Goal: Book appointment/travel/reservation

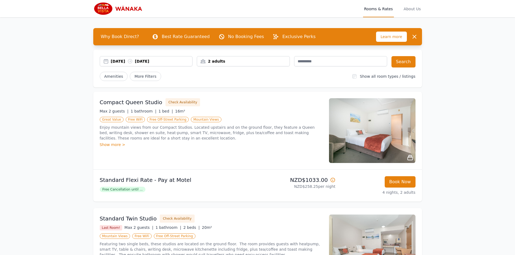
click at [106, 146] on div "Show more >" at bounding box center [211, 144] width 223 height 5
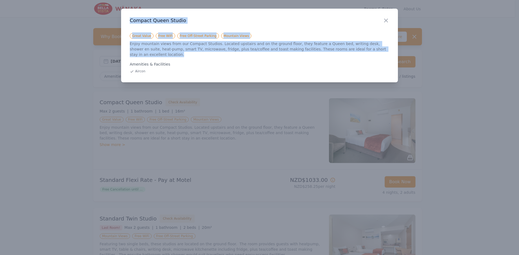
drag, startPoint x: 131, startPoint y: 19, endPoint x: 372, endPoint y: 51, distance: 243.1
click at [372, 51] on div "Close Compact Queen Studio Great Value Free WiFi Free Off-Street Parking Mounta…" at bounding box center [259, 46] width 277 height 74
copy div "Compact Queen Studio Great Value Free WiFi Free Off-Street Parking Mountain Vie…"
click at [387, 19] on icon "button" at bounding box center [386, 20] width 6 height 6
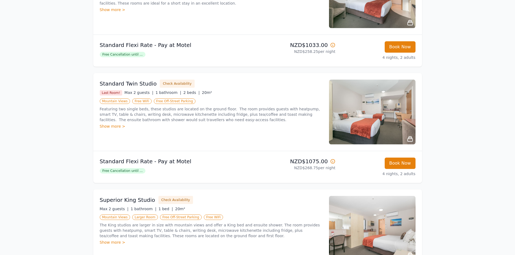
scroll to position [27, 0]
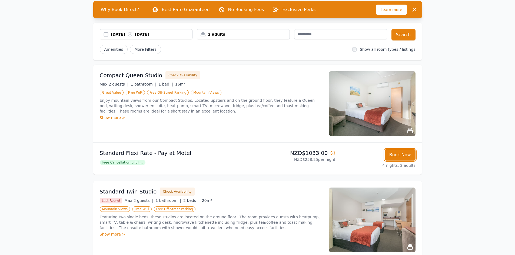
drag, startPoint x: 397, startPoint y: 156, endPoint x: 393, endPoint y: 155, distance: 4.4
click at [393, 155] on button "Book Now" at bounding box center [400, 154] width 31 height 11
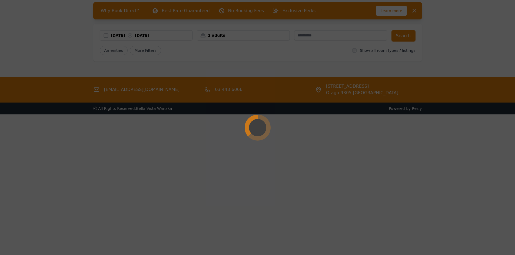
scroll to position [26, 0]
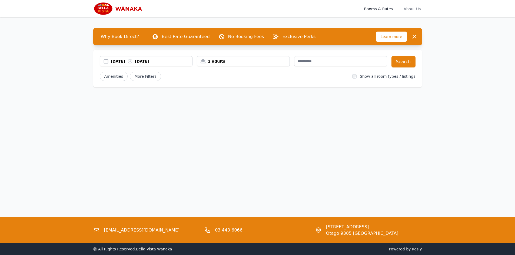
click at [116, 63] on div "[DATE] [DATE]" at bounding box center [152, 61] width 82 height 5
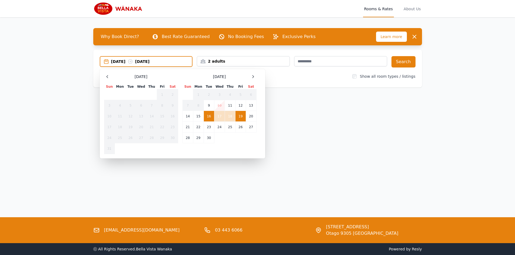
click at [254, 76] on icon at bounding box center [252, 76] width 1 height 2
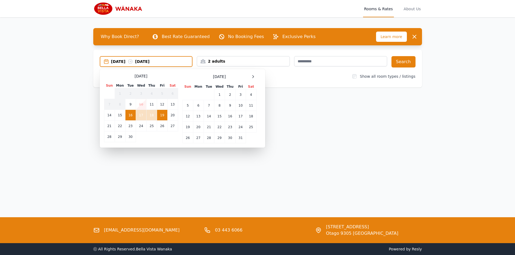
click at [254, 76] on icon at bounding box center [252, 76] width 1 height 2
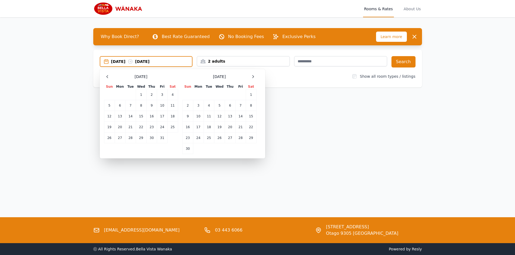
click at [254, 76] on icon at bounding box center [252, 76] width 1 height 2
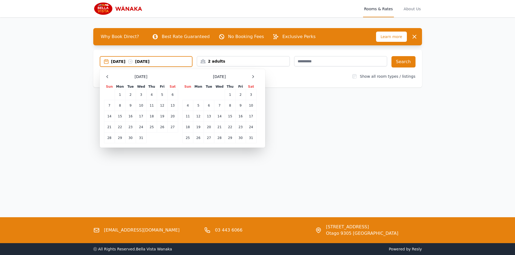
click at [254, 76] on icon at bounding box center [252, 76] width 1 height 2
click at [220, 105] on td "8" at bounding box center [219, 105] width 11 height 11
click at [252, 105] on td "11" at bounding box center [251, 105] width 11 height 11
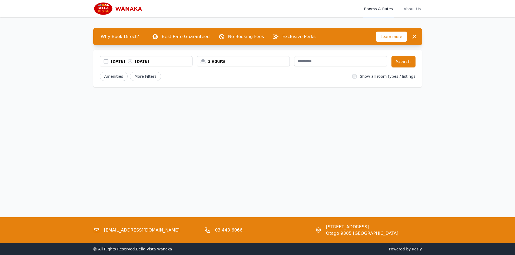
click at [154, 60] on div "[DATE] [DATE]" at bounding box center [152, 61] width 82 height 5
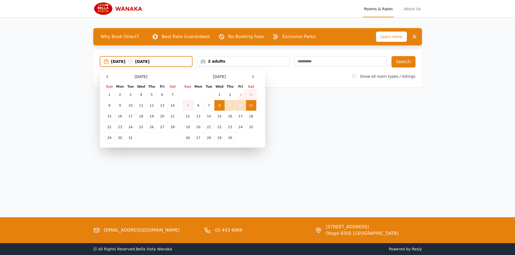
click at [186, 115] on td "12" at bounding box center [187, 116] width 11 height 11
click at [217, 102] on td "8" at bounding box center [219, 105] width 11 height 11
click at [187, 116] on td "12" at bounding box center [187, 116] width 11 height 11
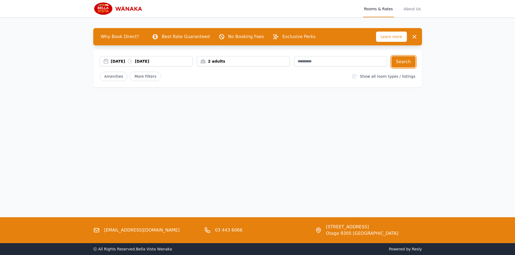
click at [399, 63] on button "Search" at bounding box center [403, 61] width 24 height 11
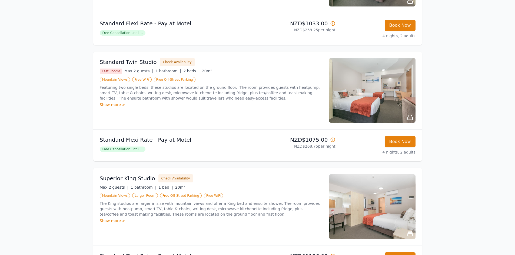
scroll to position [162, 0]
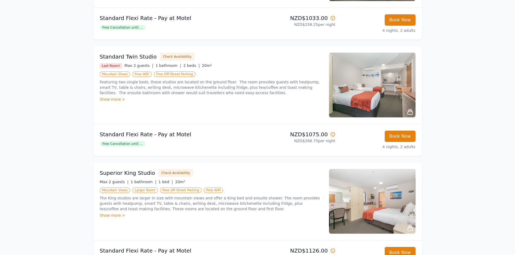
click at [175, 57] on button "Check Availability" at bounding box center [177, 57] width 35 height 8
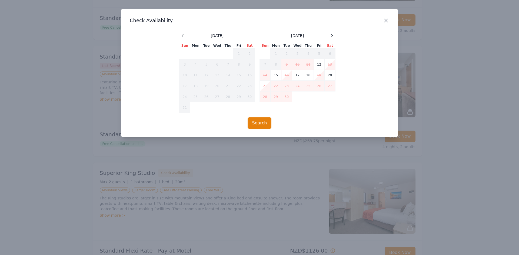
click at [386, 20] on icon "button" at bounding box center [386, 20] width 6 height 6
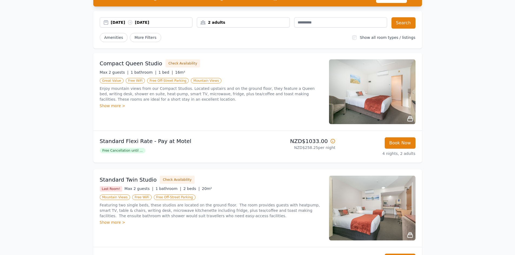
scroll to position [0, 0]
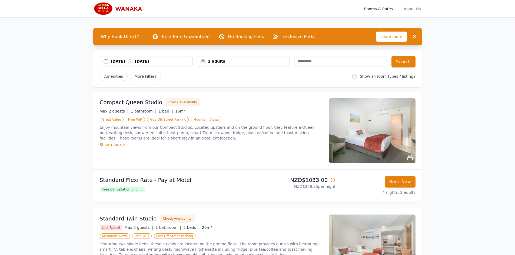
click at [172, 103] on button "Check Availability" at bounding box center [182, 102] width 35 height 8
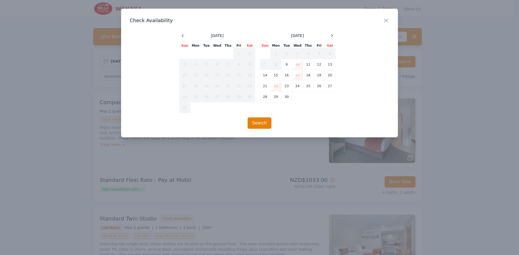
click at [385, 22] on icon "button" at bounding box center [386, 20] width 6 height 6
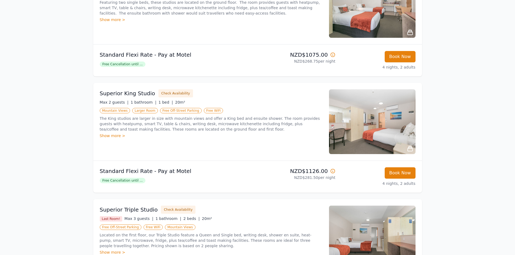
scroll to position [243, 0]
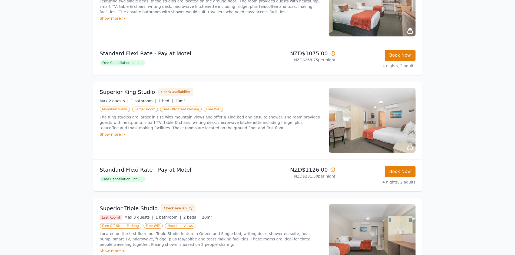
click at [168, 92] on button "Check Availability" at bounding box center [175, 92] width 35 height 8
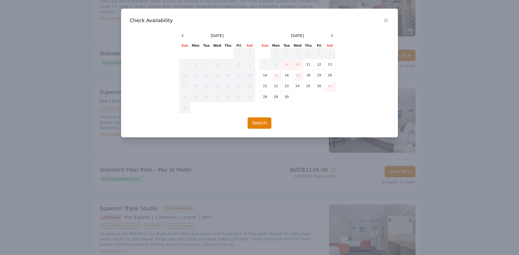
click at [387, 19] on icon "button" at bounding box center [386, 20] width 6 height 6
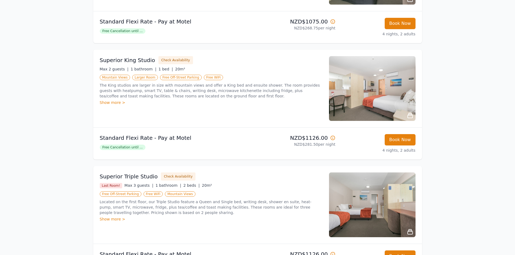
scroll to position [324, 0]
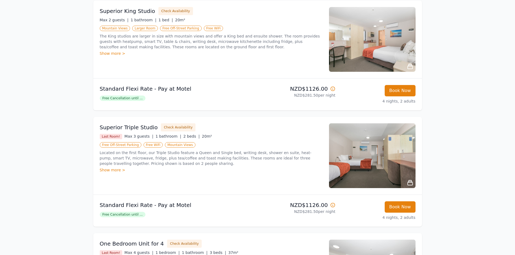
click at [156, 131] on div "Superior Triple Studio Check Availability" at bounding box center [211, 128] width 223 height 8
click at [164, 128] on button "Check Availability" at bounding box center [178, 128] width 35 height 8
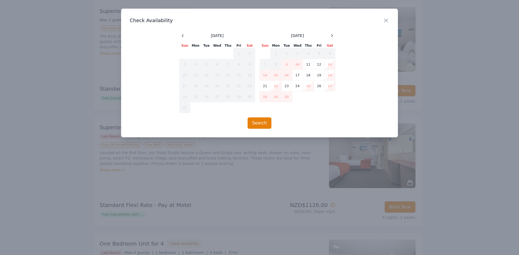
click at [385, 19] on icon "button" at bounding box center [386, 20] width 6 height 6
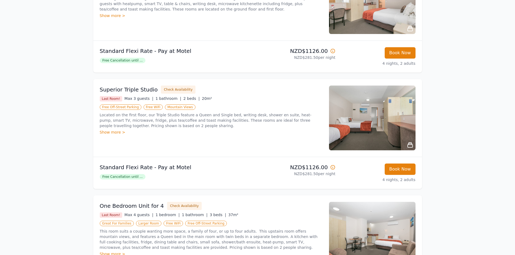
scroll to position [460, 0]
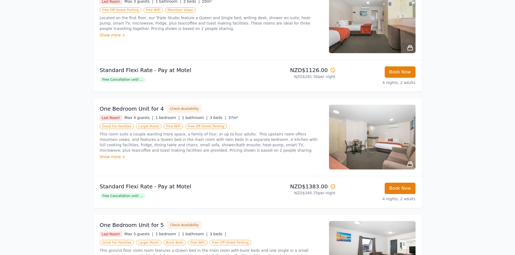
click at [178, 107] on button "Check Availability" at bounding box center [184, 109] width 35 height 8
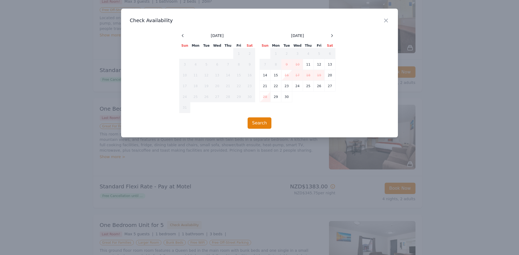
click at [388, 18] on icon "button" at bounding box center [386, 20] width 6 height 6
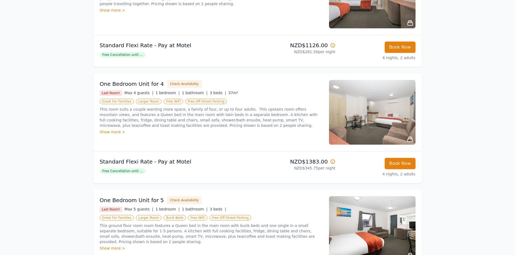
scroll to position [568, 0]
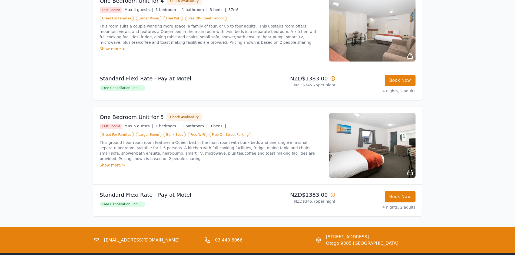
click at [178, 118] on button "Check Availability" at bounding box center [184, 117] width 35 height 8
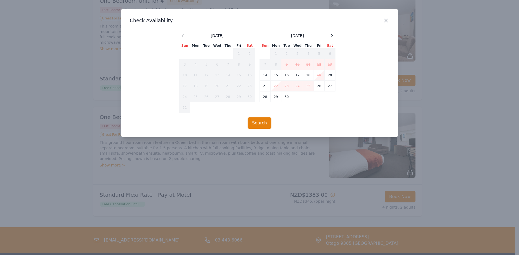
click at [388, 21] on icon "button" at bounding box center [386, 20] width 6 height 6
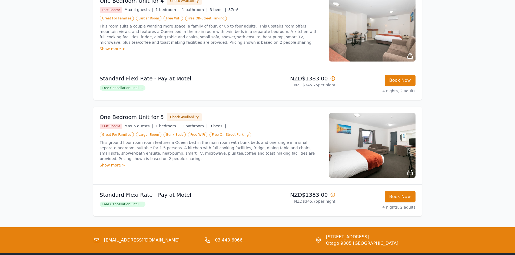
scroll to position [604, 0]
